Goal: Transaction & Acquisition: Obtain resource

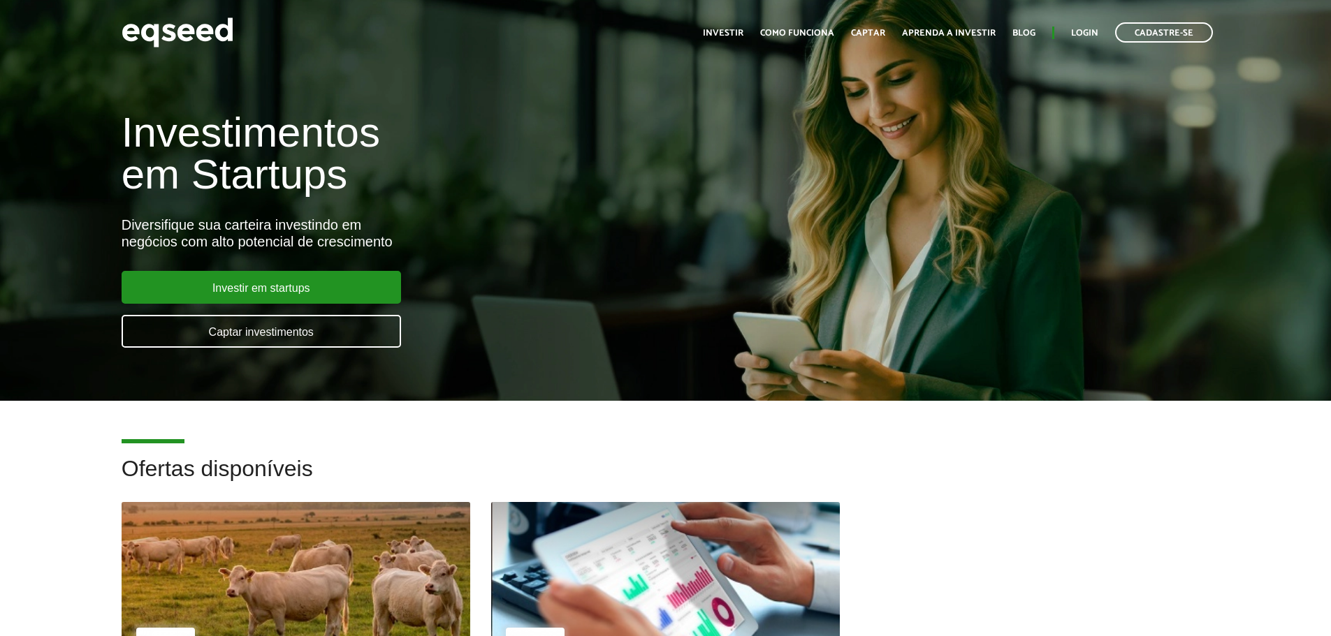
click at [1069, 34] on ul "Início Investir Como funciona Captar Aprenda a investir Blog Login Cadastre-se" at bounding box center [958, 32] width 524 height 20
click at [1079, 31] on link "Login" at bounding box center [1084, 33] width 27 height 9
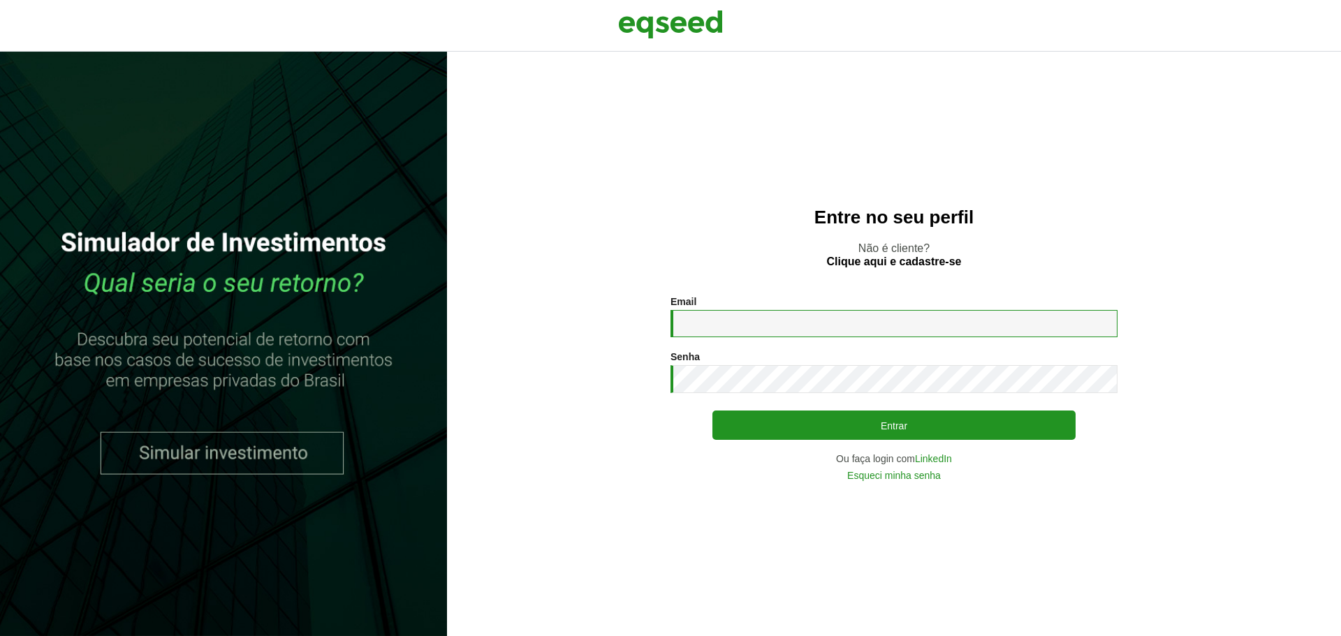
click at [724, 321] on input "Email *" at bounding box center [893, 323] width 447 height 27
type input "**********"
click at [712, 411] on button "Entrar" at bounding box center [893, 425] width 363 height 29
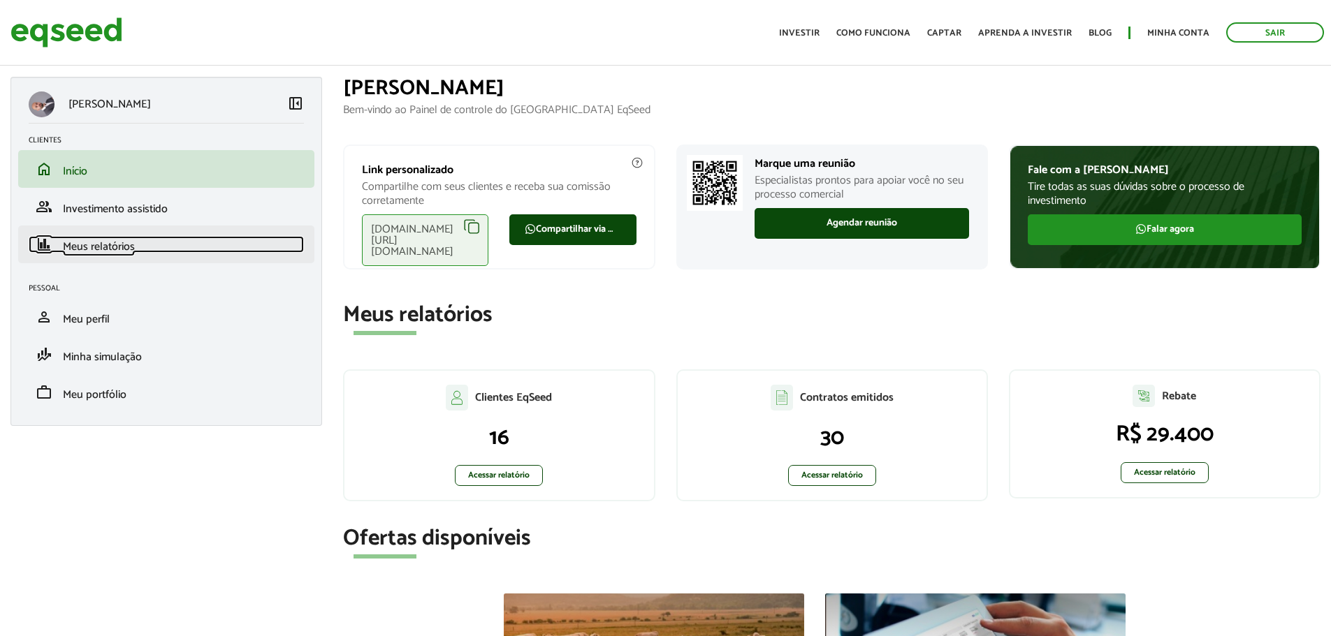
click at [136, 249] on link "finance Meus relatórios" at bounding box center [166, 244] width 275 height 17
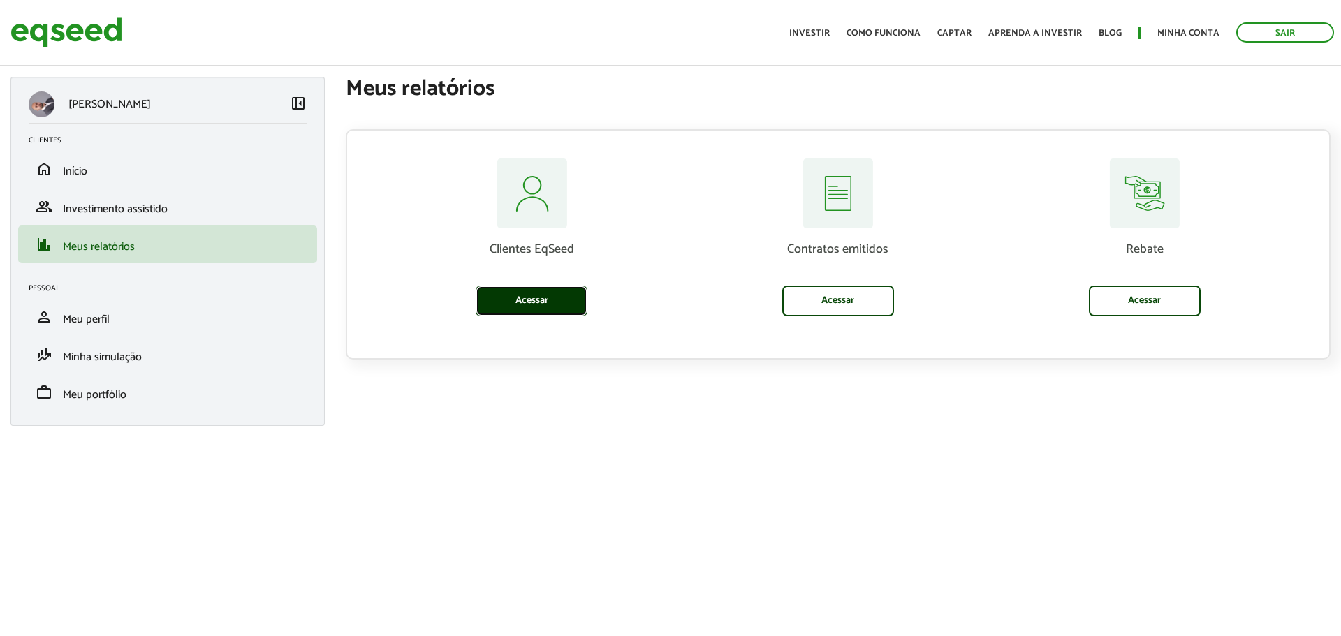
click at [559, 295] on link "Acessar" at bounding box center [532, 301] width 112 height 31
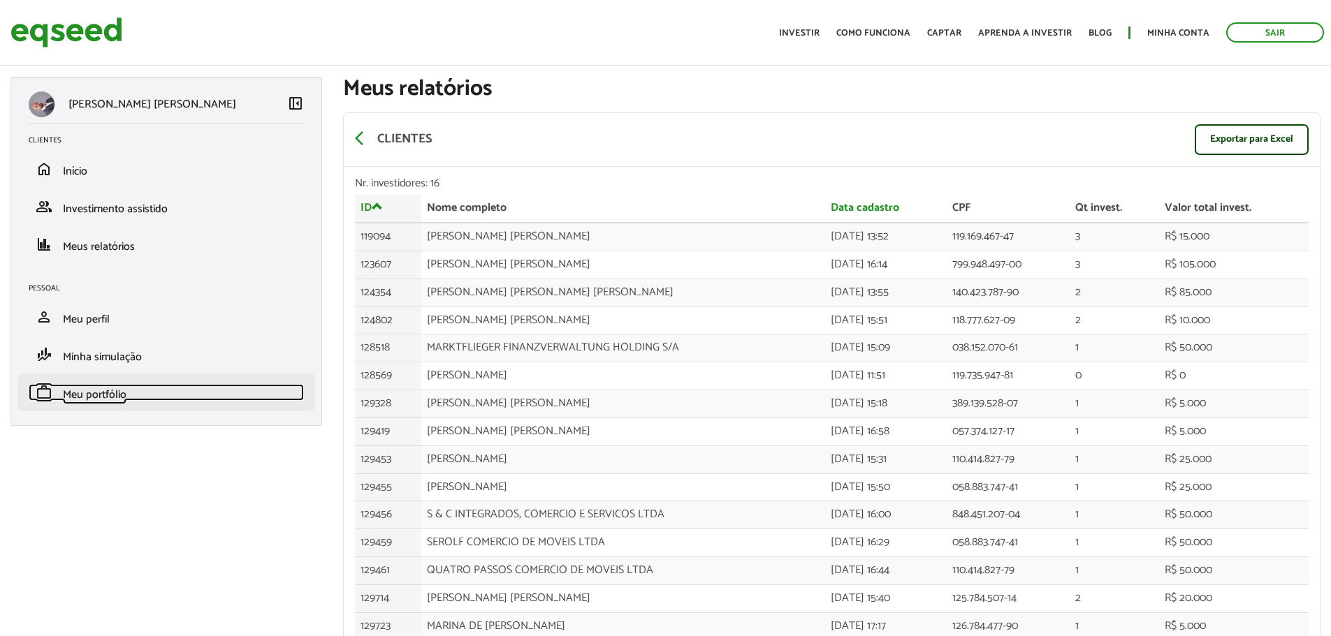
click at [93, 401] on span "Meu portfólio" at bounding box center [95, 395] width 64 height 19
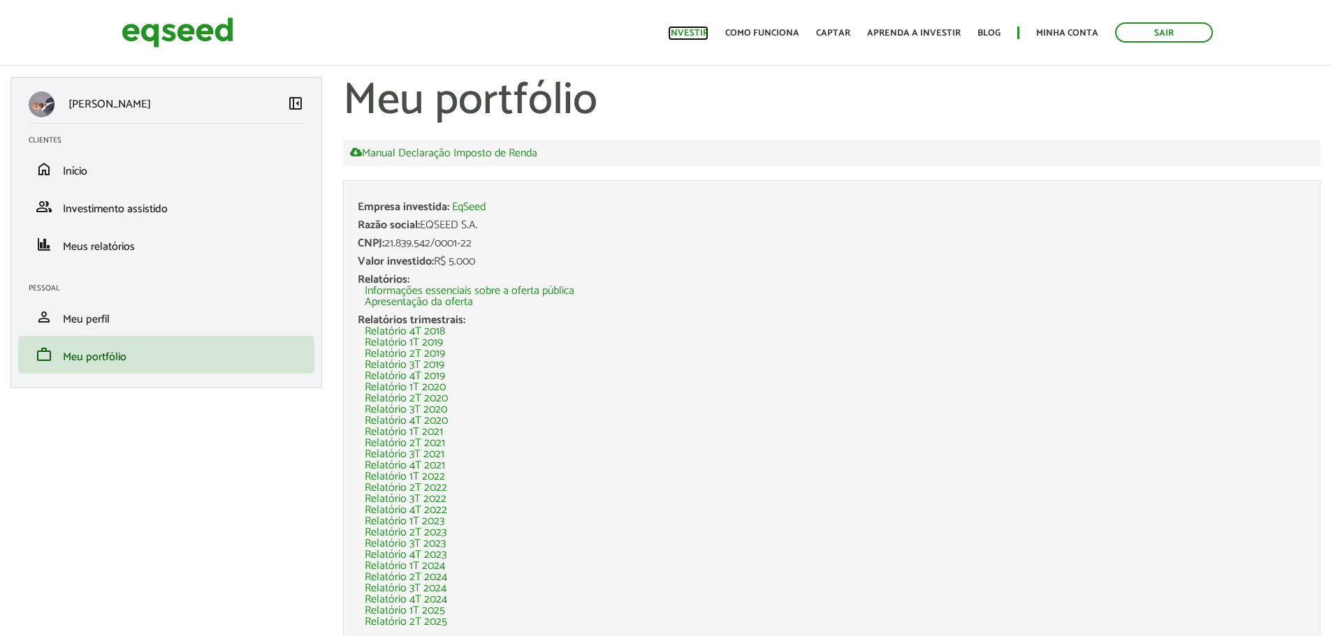
click at [708, 29] on link "Investir" at bounding box center [688, 33] width 41 height 9
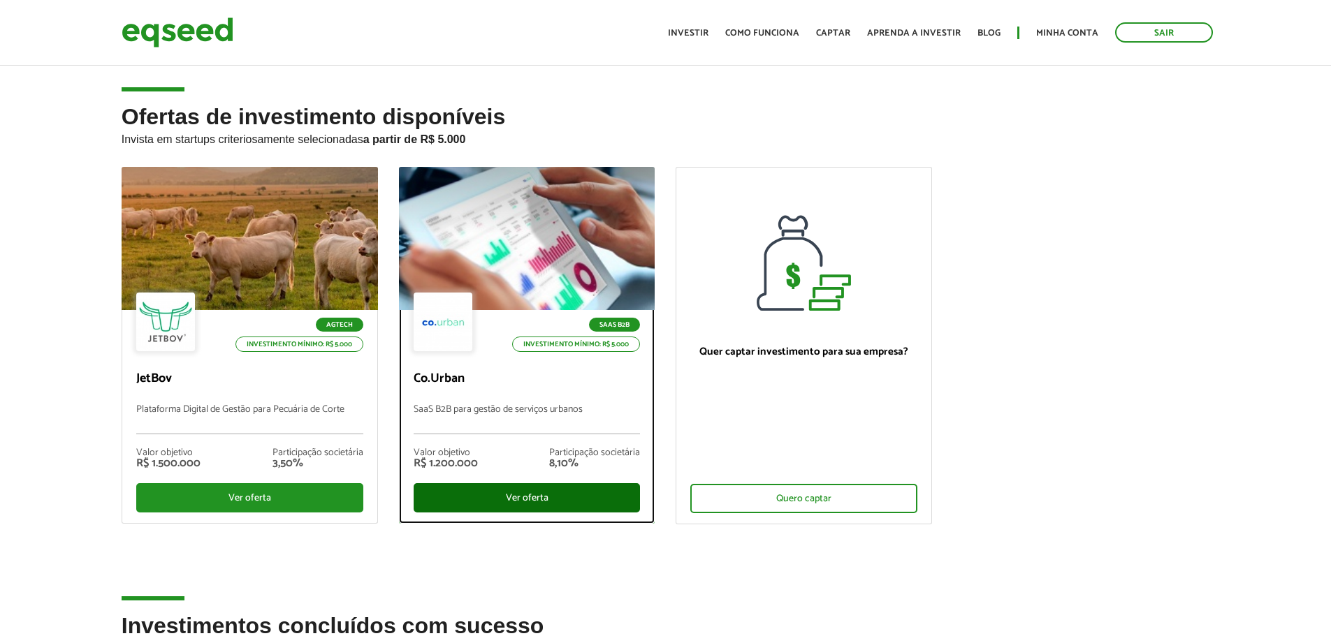
click at [522, 498] on div "Ver oferta" at bounding box center [526, 497] width 227 height 29
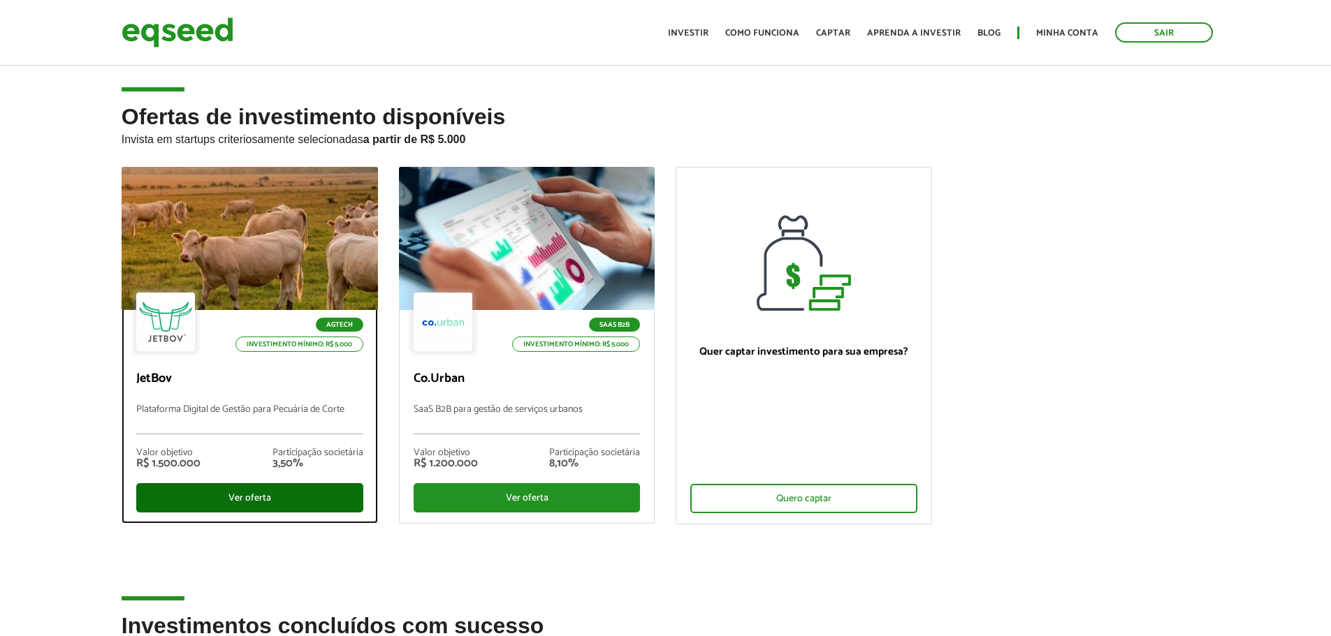
click at [259, 495] on div "Ver oferta" at bounding box center [249, 497] width 227 height 29
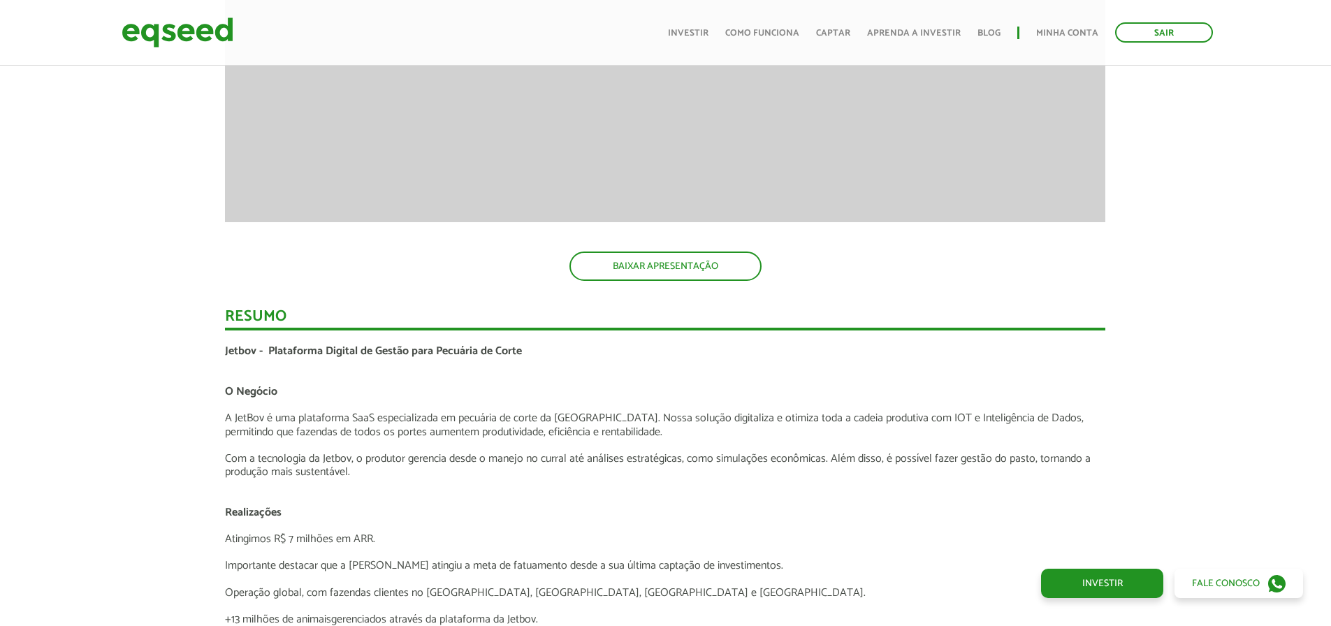
scroll to position [2165, 0]
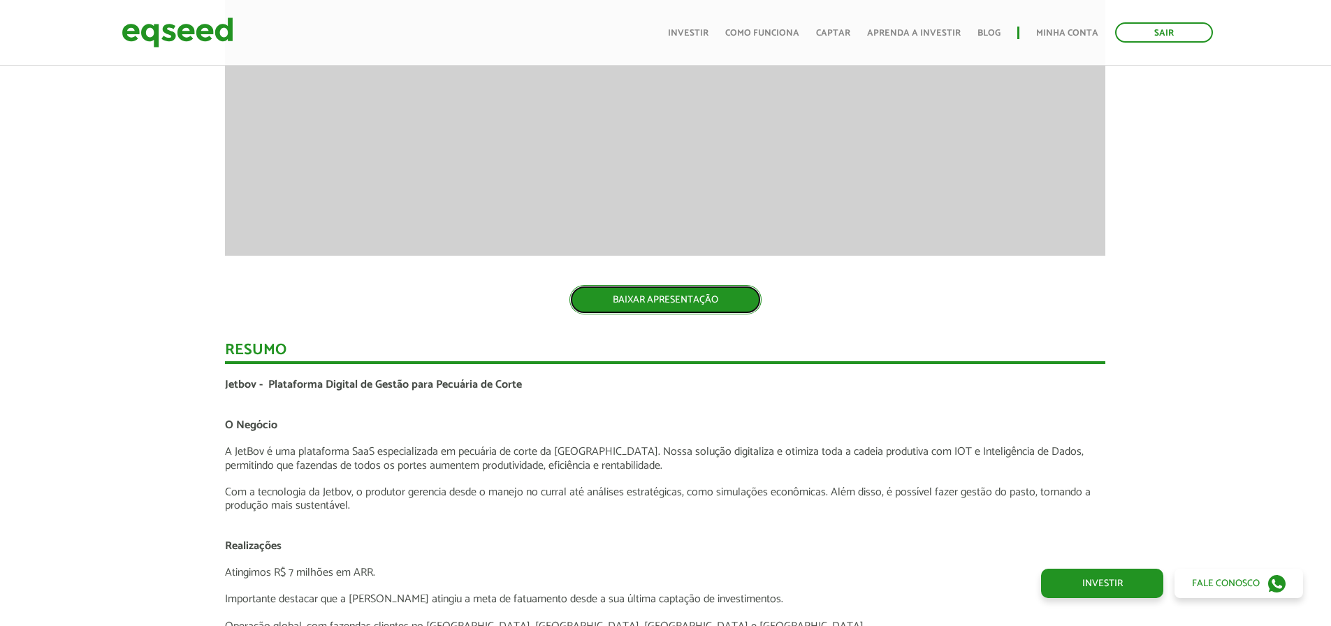
click at [670, 305] on link "BAIXAR APRESENTAÇÃO" at bounding box center [665, 299] width 192 height 29
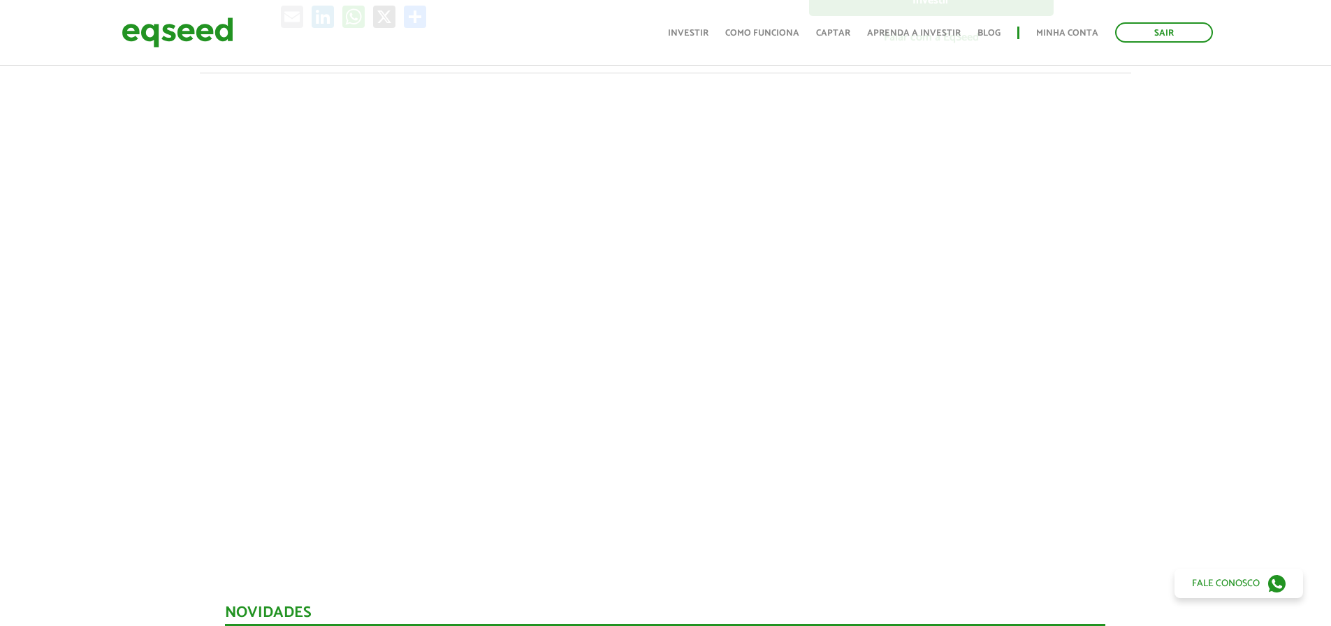
scroll to position [419, 0]
